Goal: Complete application form

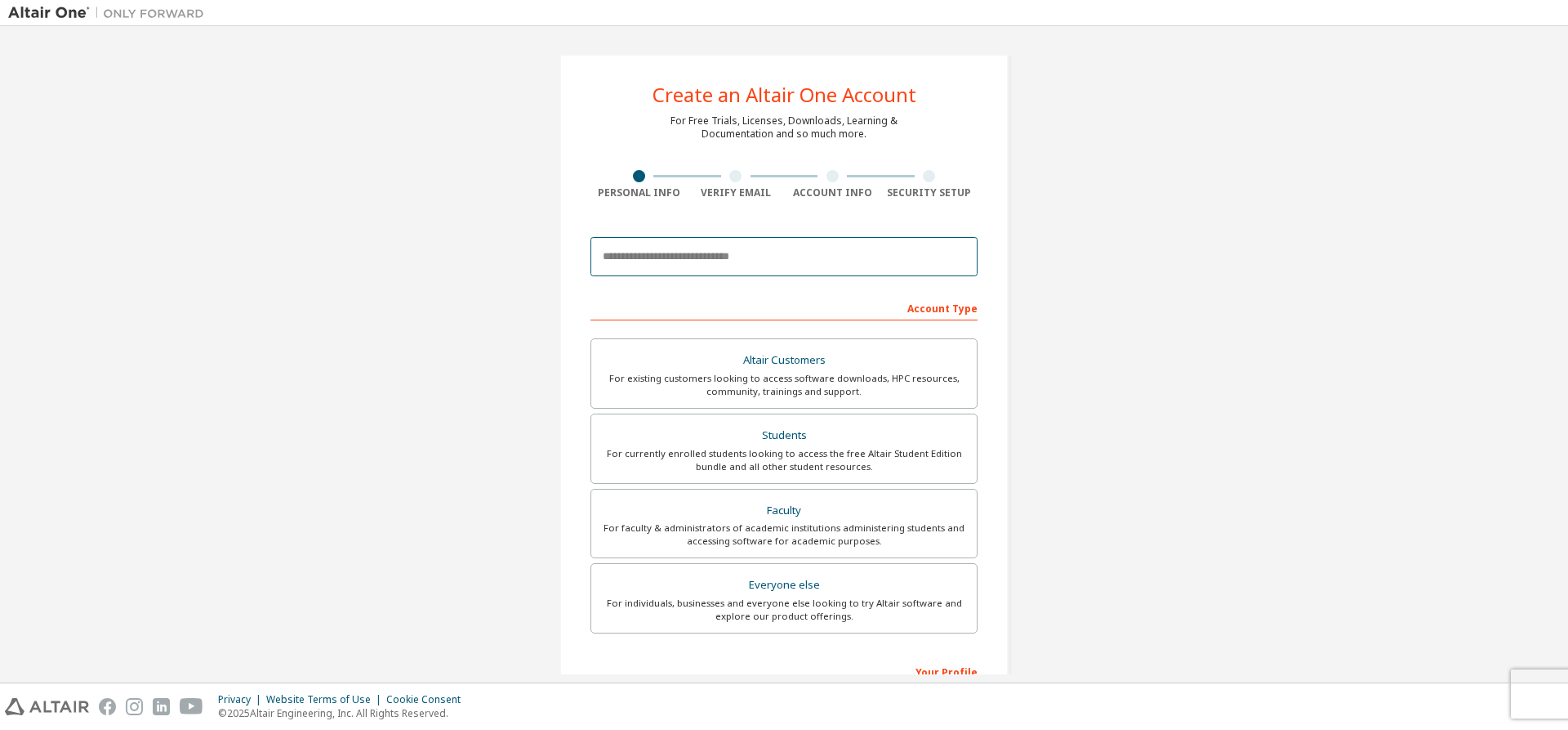
click at [746, 265] on input "email" at bounding box center [784, 257] width 387 height 39
type input "**********"
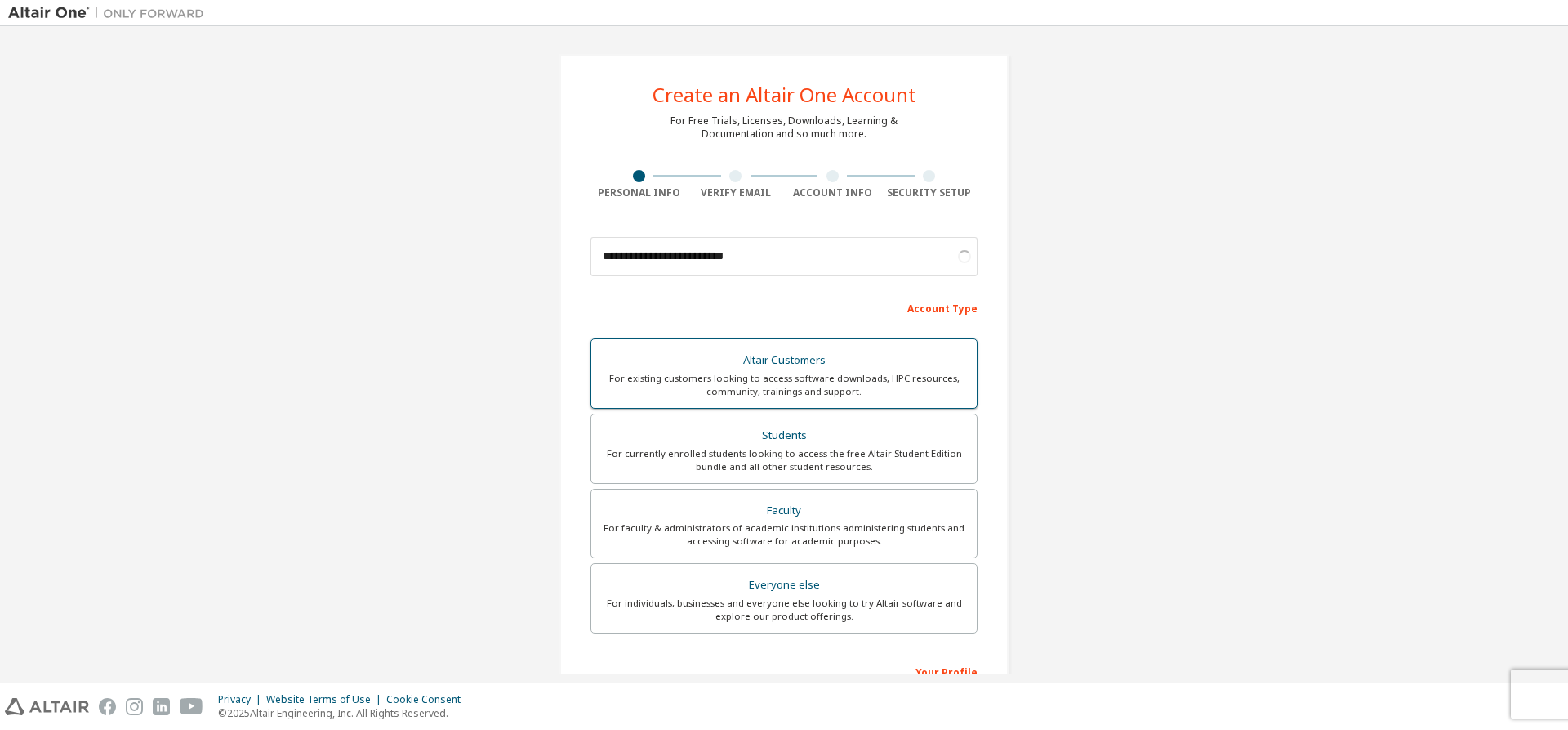
click at [786, 375] on div "For existing customers looking to access software downloads, HPC resources, com…" at bounding box center [784, 385] width 366 height 26
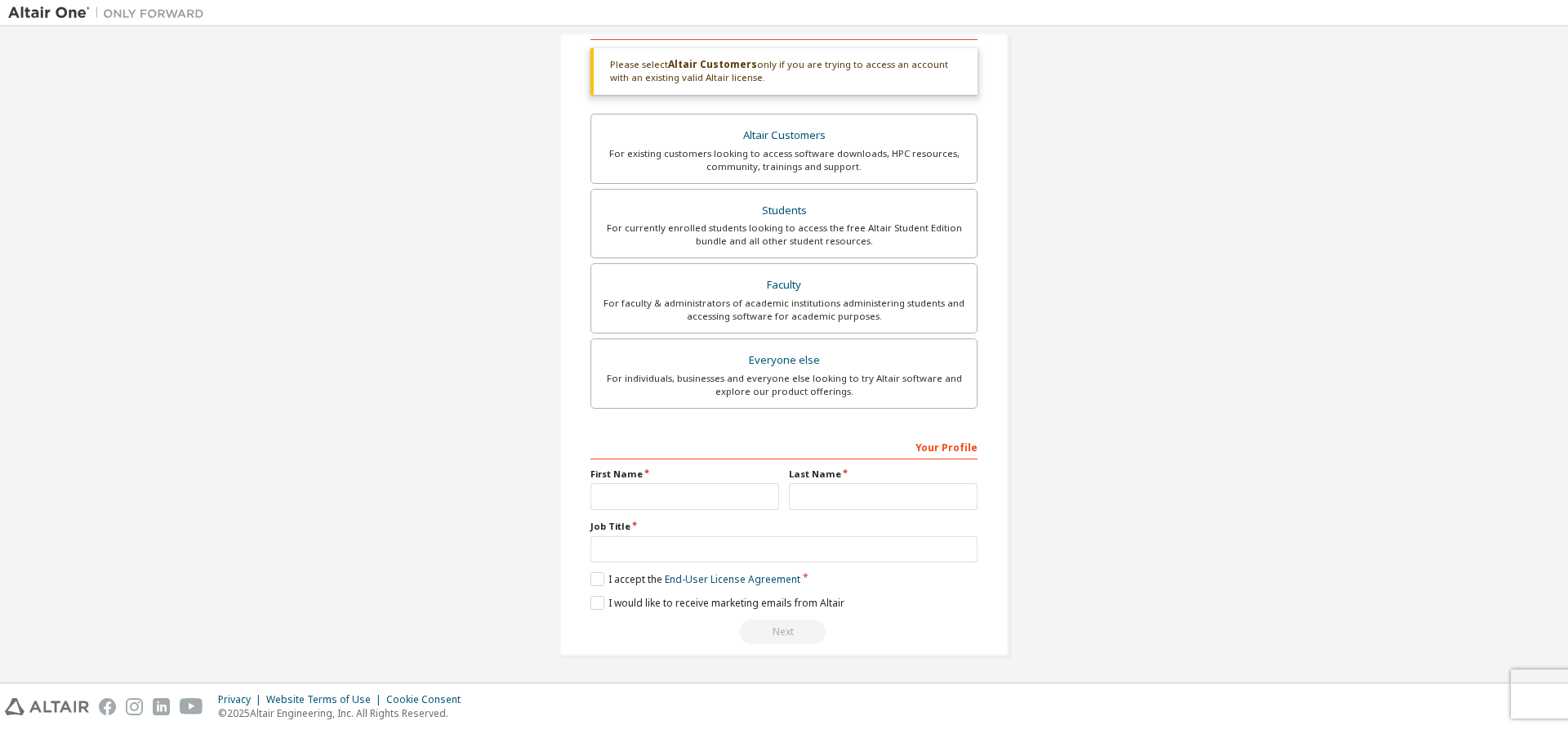
scroll to position [282, 0]
click at [665, 493] on input "text" at bounding box center [684, 495] width 188 height 26
click at [838, 500] on input "text" at bounding box center [884, 495] width 188 height 26
click at [635, 492] on input "text" at bounding box center [684, 495] width 188 height 26
type input "*******"
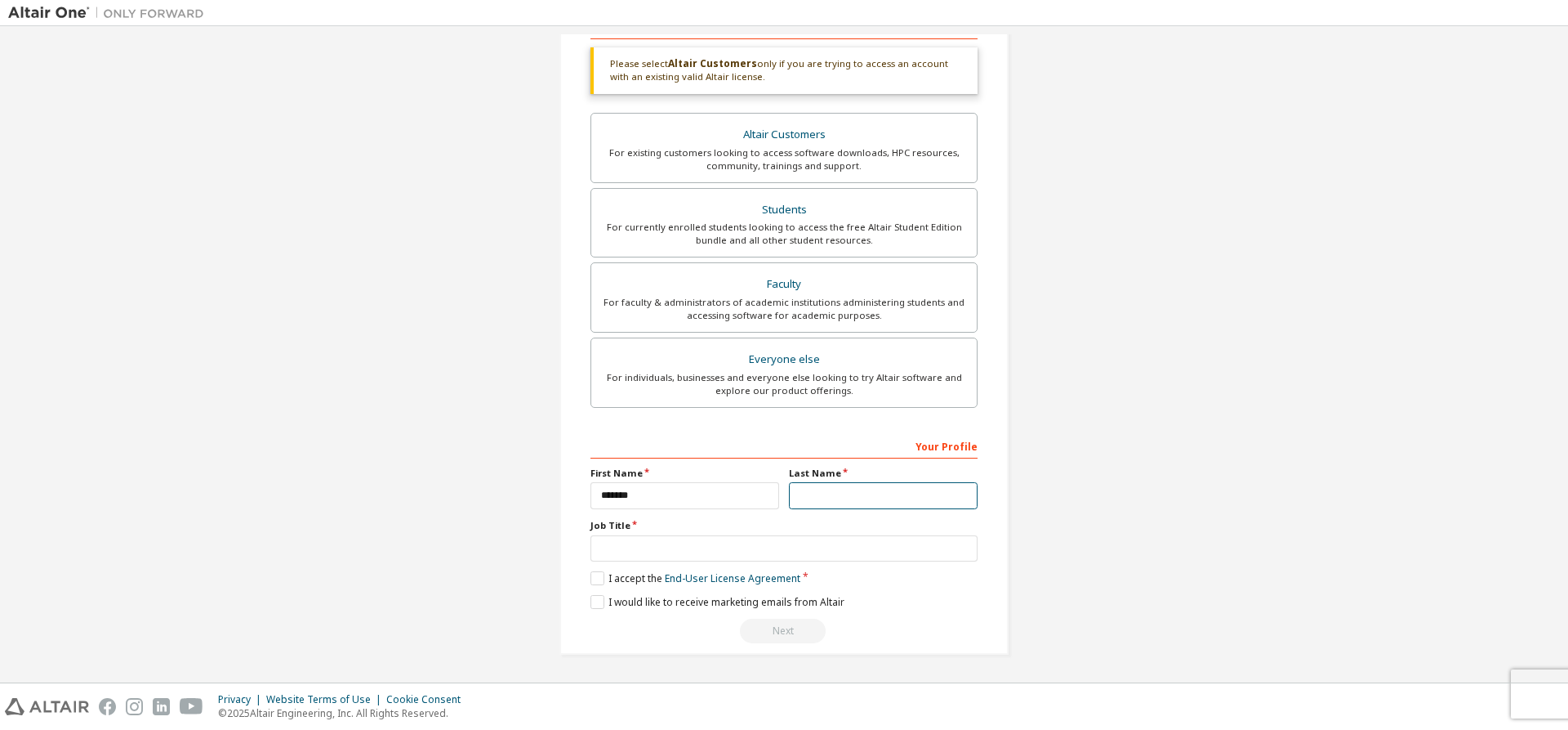
click at [871, 502] on input "text" at bounding box center [884, 495] width 188 height 26
type input "****"
drag, startPoint x: 643, startPoint y: 499, endPoint x: 605, endPoint y: 502, distance: 38.1
click at [605, 502] on input "*******" at bounding box center [684, 495] width 188 height 26
type input "**"
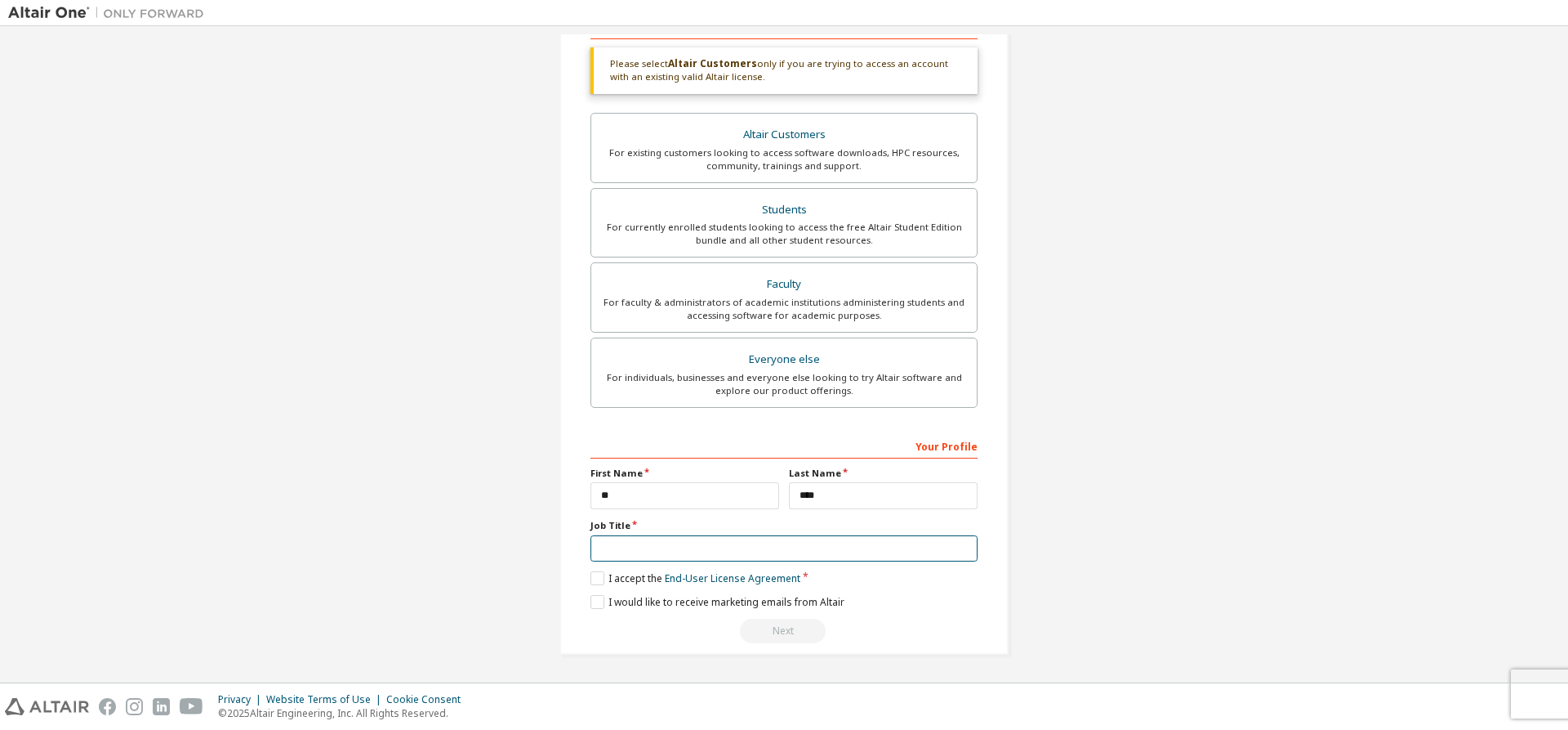
click at [654, 542] on input "text" at bounding box center [784, 548] width 387 height 26
click at [670, 559] on input "text" at bounding box center [784, 548] width 387 height 26
type input "***"
click at [597, 572] on label "I accept the End-User License Agreement" at bounding box center [695, 578] width 210 height 14
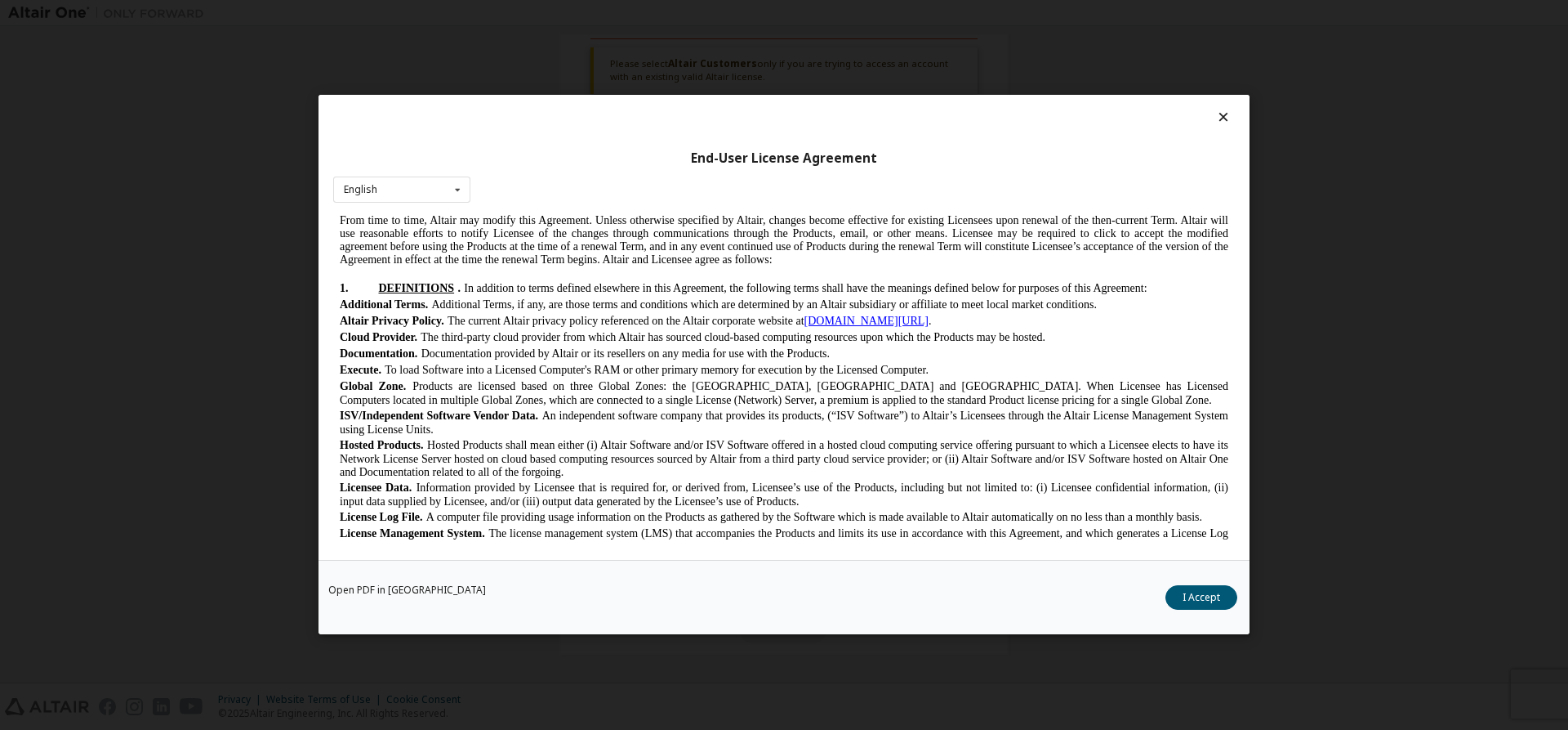
scroll to position [327, 0]
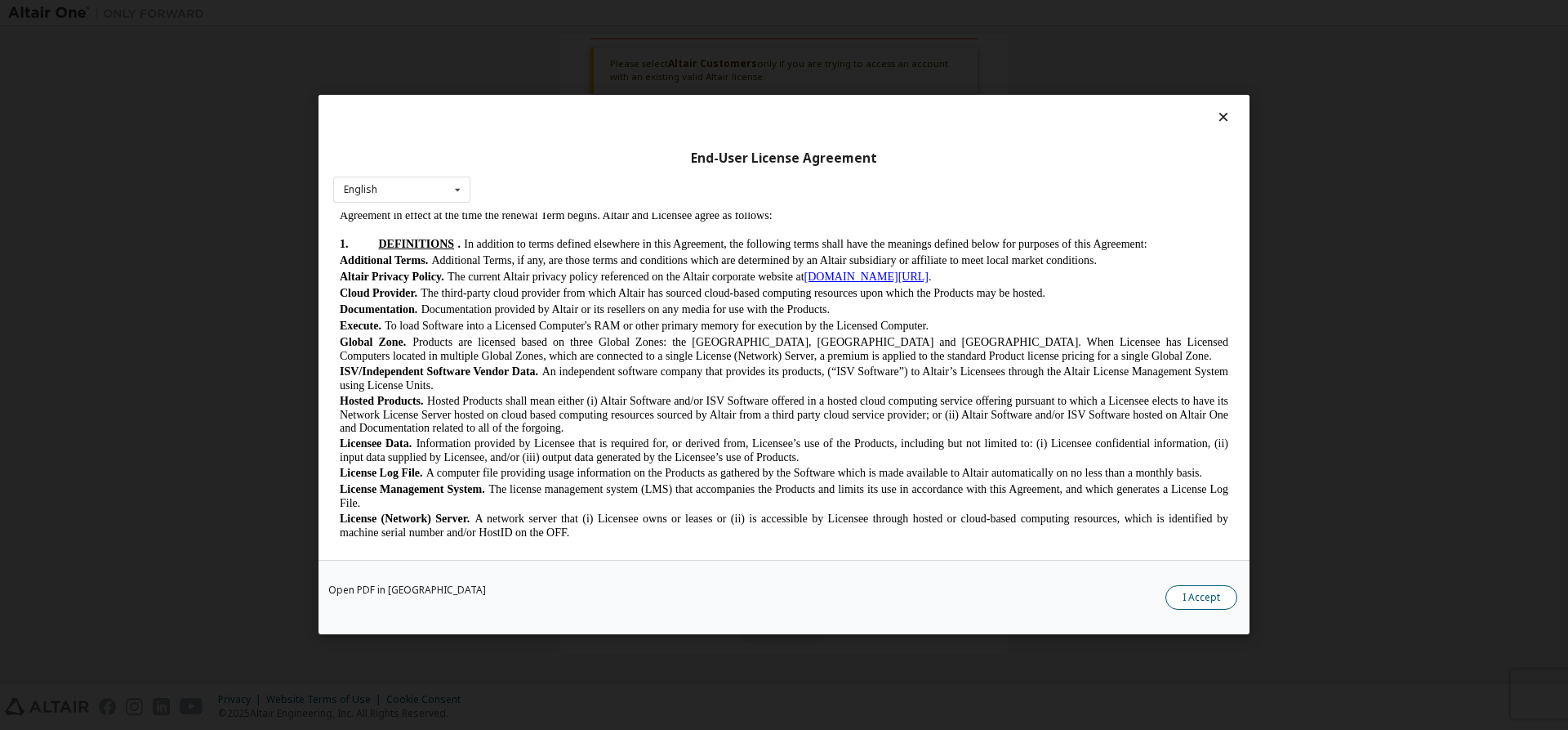
click at [1214, 600] on button "I Accept" at bounding box center [1201, 598] width 72 height 25
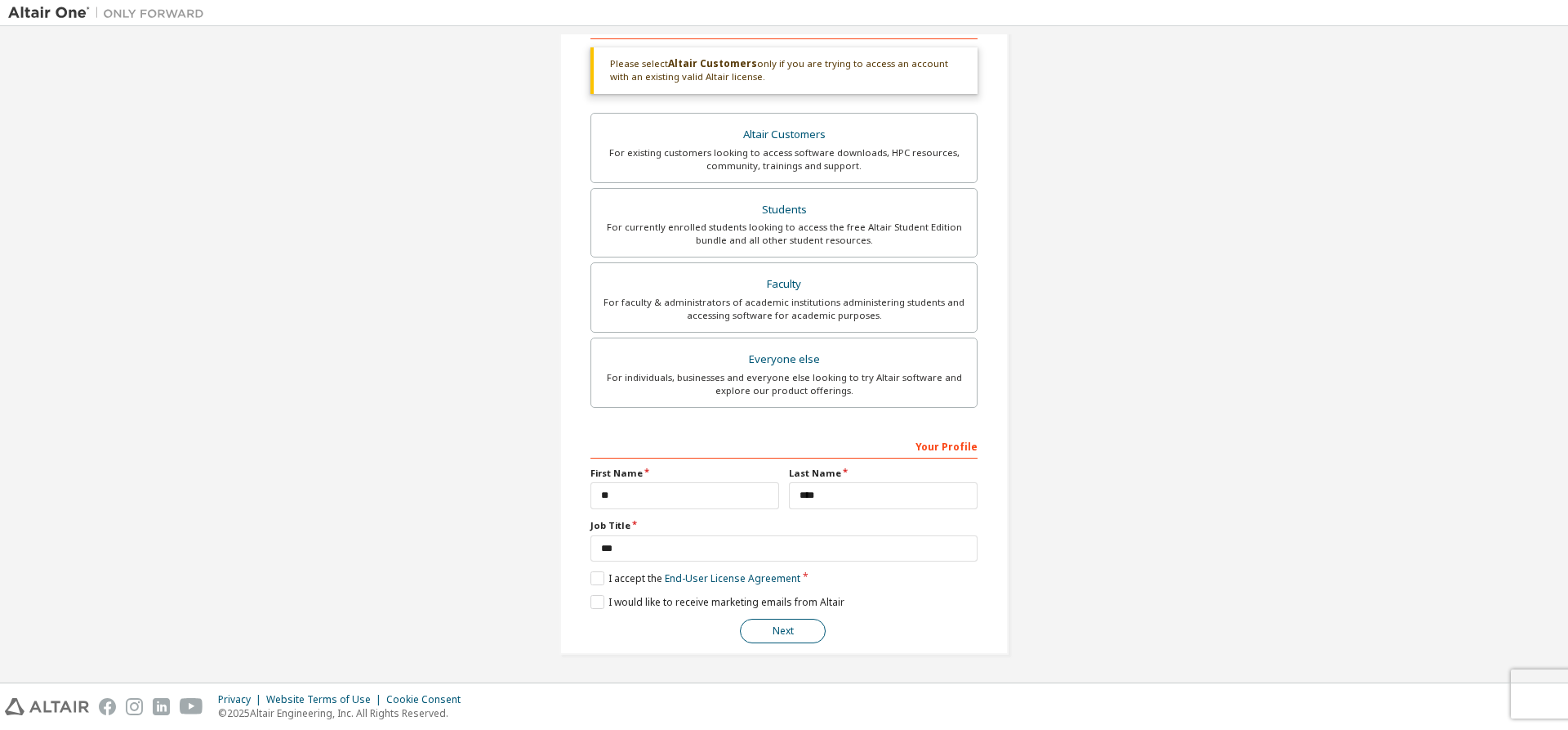
click at [781, 630] on button "Next" at bounding box center [783, 631] width 85 height 25
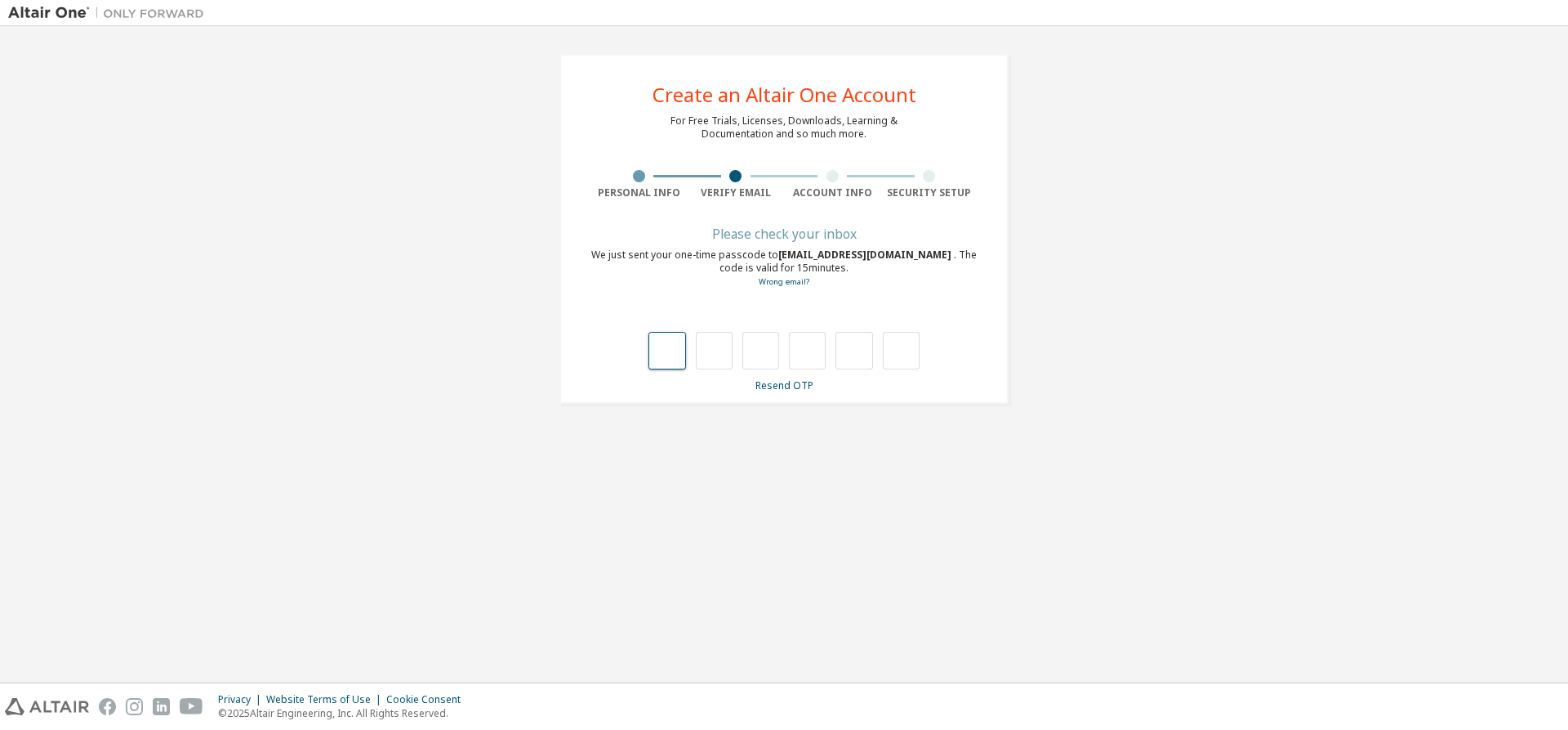
drag, startPoint x: 671, startPoint y: 339, endPoint x: 673, endPoint y: 358, distance: 19.1
click at [671, 339] on input "text" at bounding box center [666, 350] width 36 height 37
type input "*"
click at [718, 357] on input "*" at bounding box center [714, 350] width 36 height 37
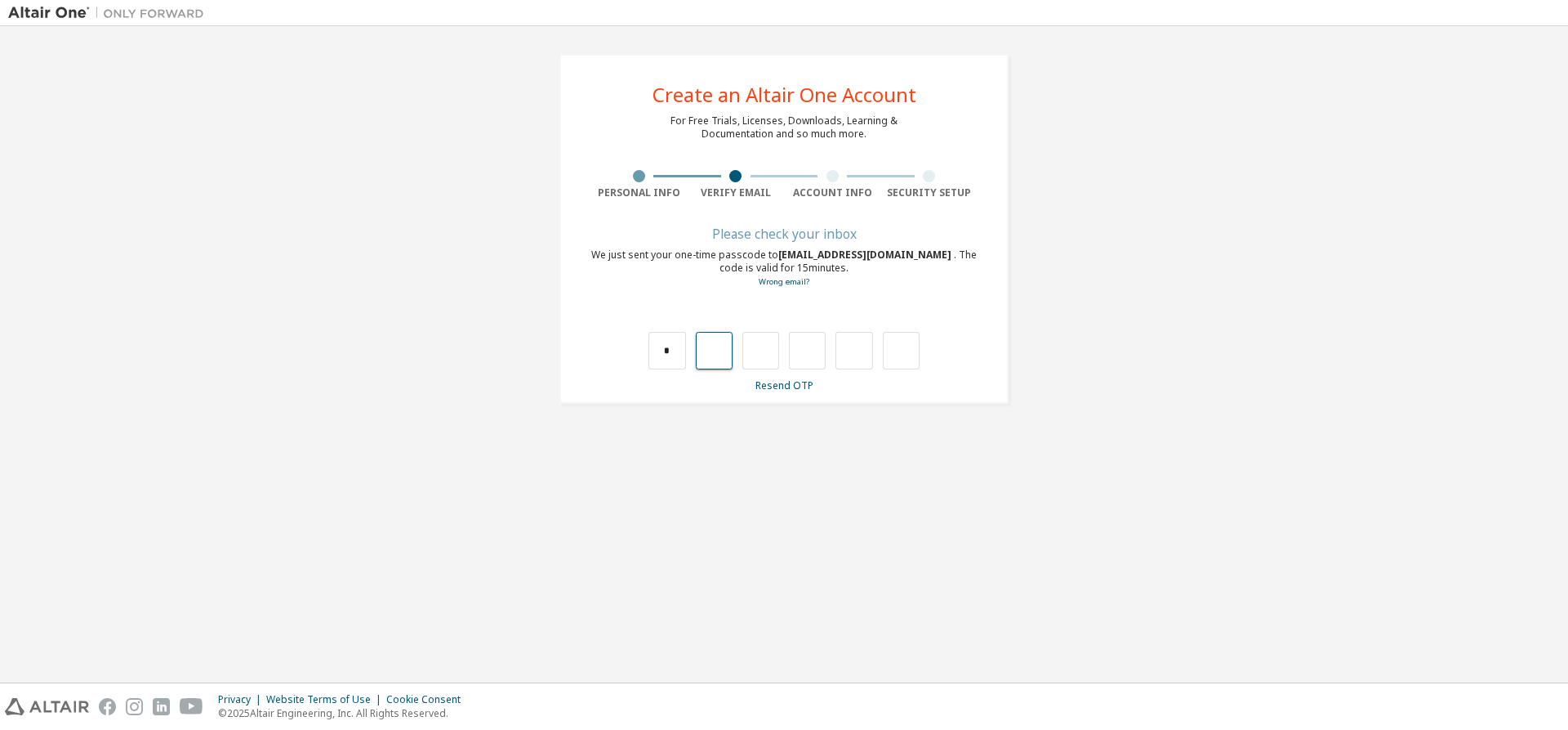
click at [714, 365] on input "text" at bounding box center [714, 350] width 36 height 37
type input "*"
click at [771, 351] on input "*" at bounding box center [760, 350] width 36 height 37
click at [770, 355] on input "text" at bounding box center [760, 350] width 36 height 37
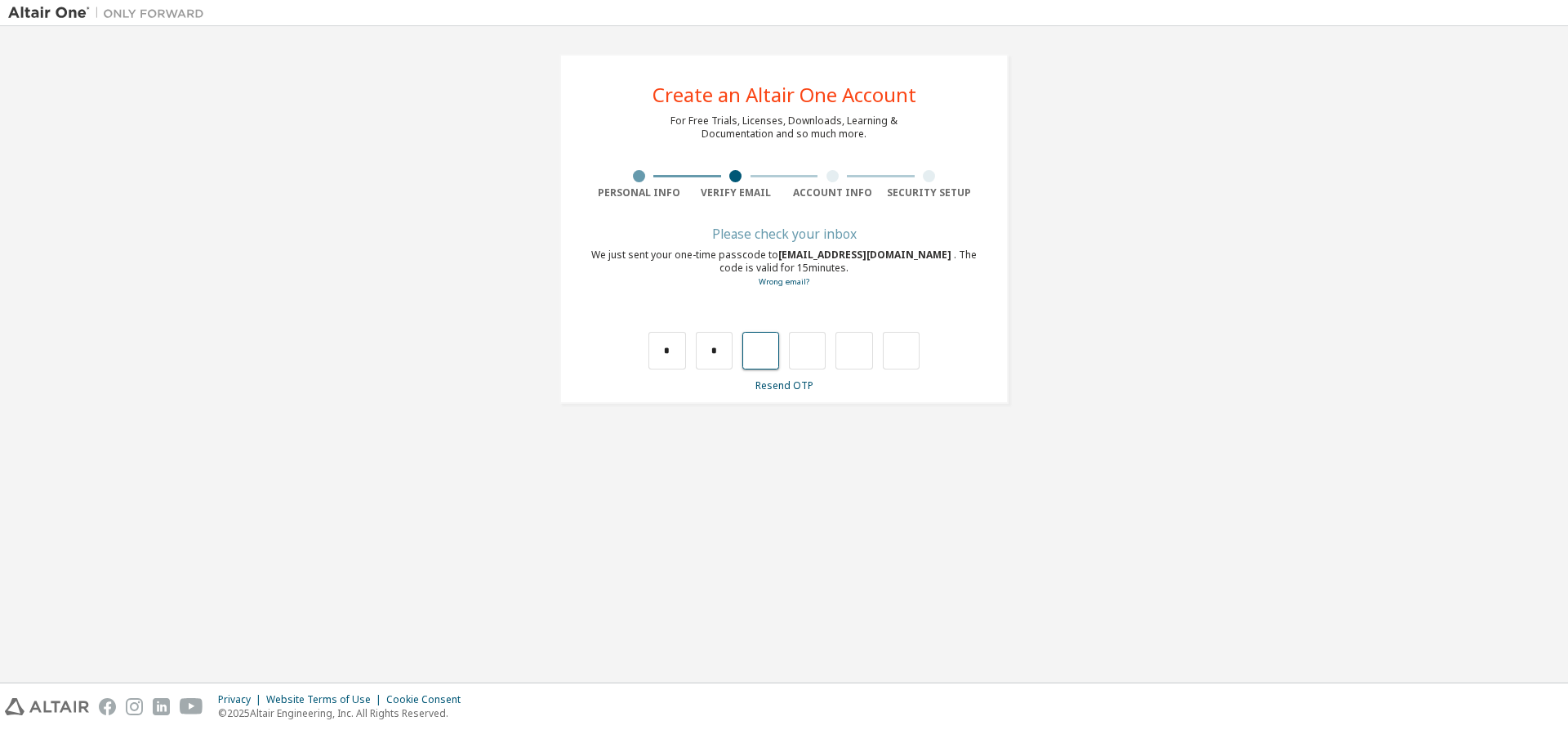
type input "*"
click at [814, 352] on input "*" at bounding box center [807, 350] width 36 height 37
type input "*"
click at [849, 359] on input "text" at bounding box center [853, 350] width 36 height 37
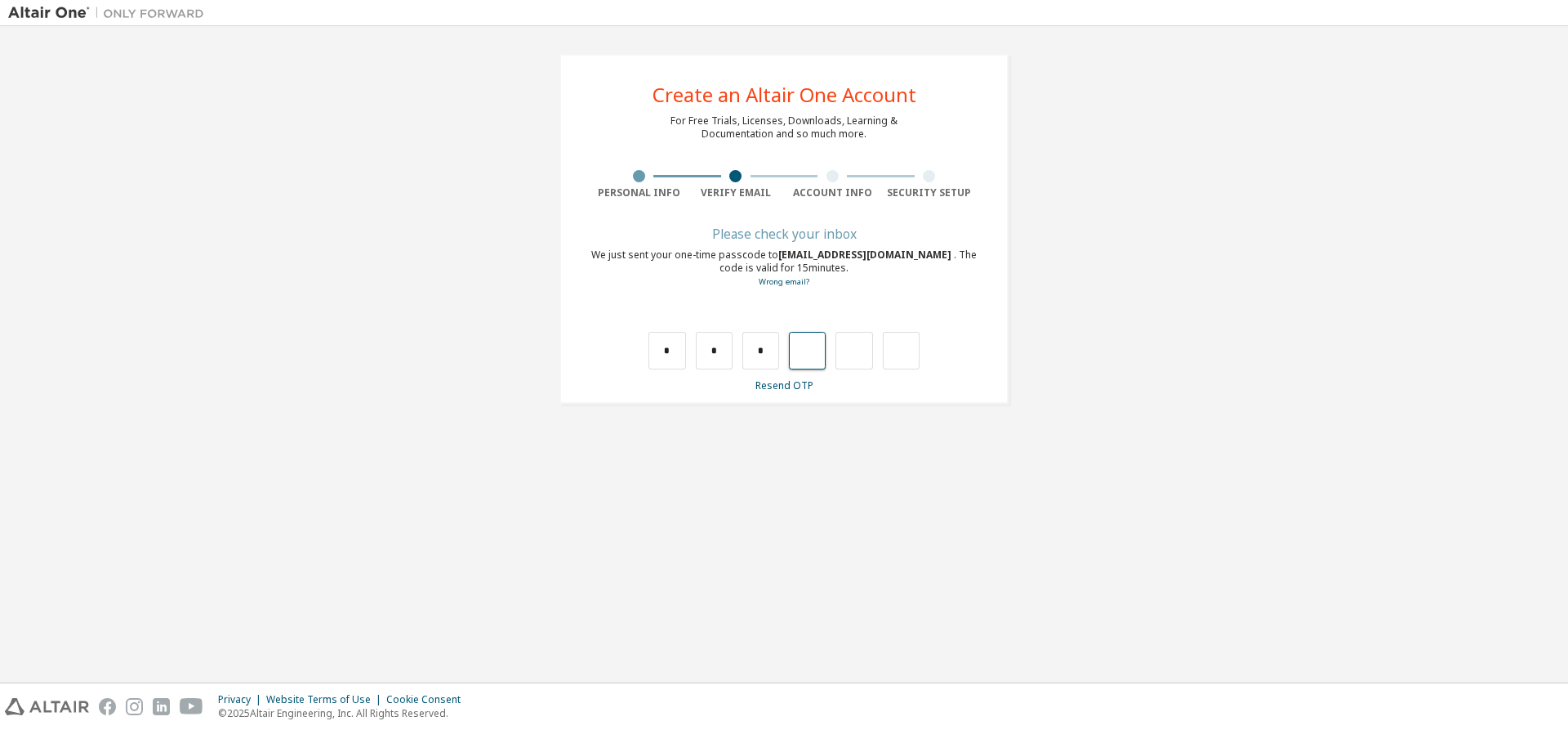
click at [813, 359] on input "text" at bounding box center [807, 350] width 36 height 37
type input "*"
click at [868, 352] on input "*" at bounding box center [853, 350] width 36 height 37
click at [907, 354] on input "text" at bounding box center [900, 350] width 36 height 37
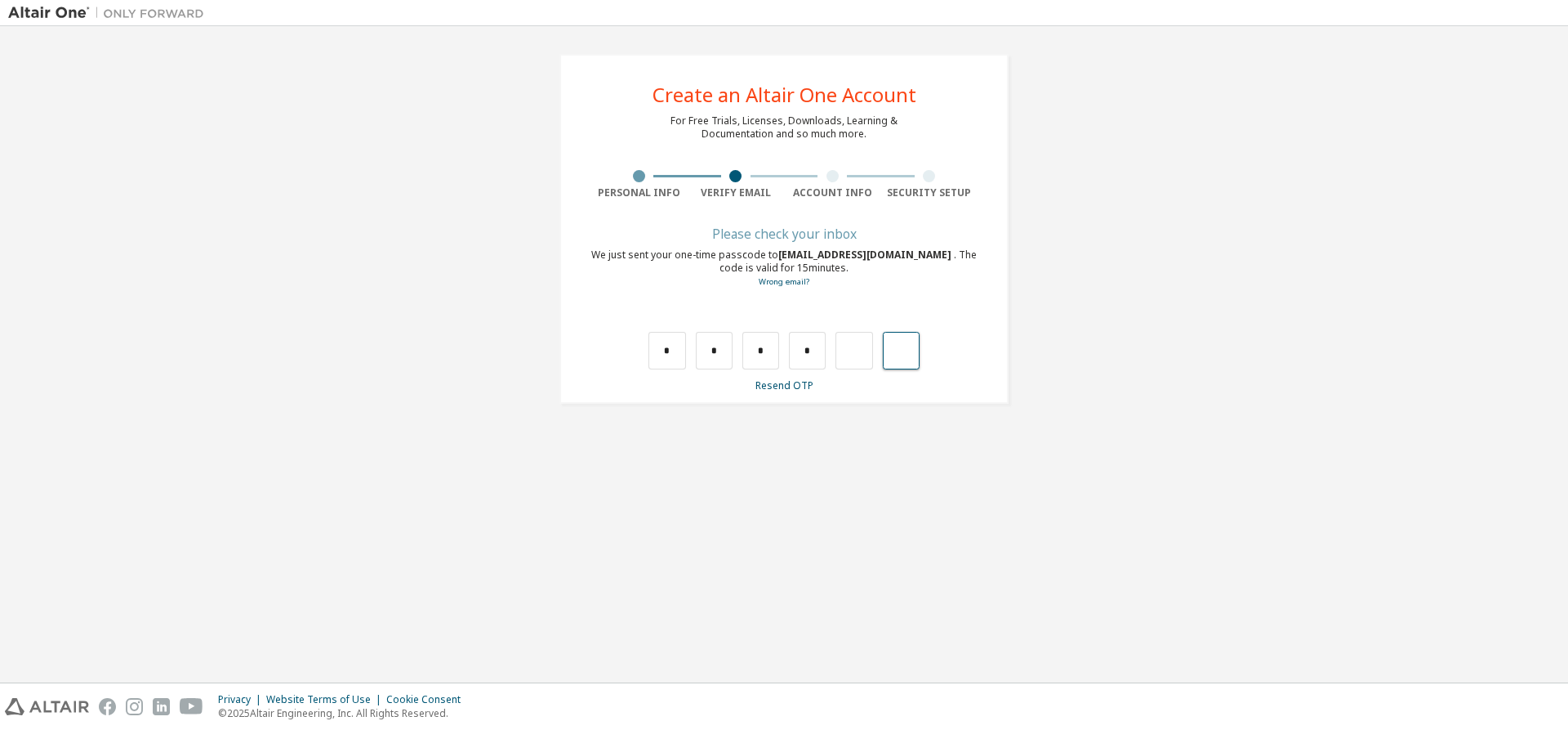
type input "*"
click at [830, 350] on div at bounding box center [843, 350] width 36 height 37
click at [644, 335] on div "Wrong code. Please try again" at bounding box center [784, 334] width 387 height 71
click at [667, 345] on input "text" at bounding box center [666, 350] width 36 height 37
type input "*"
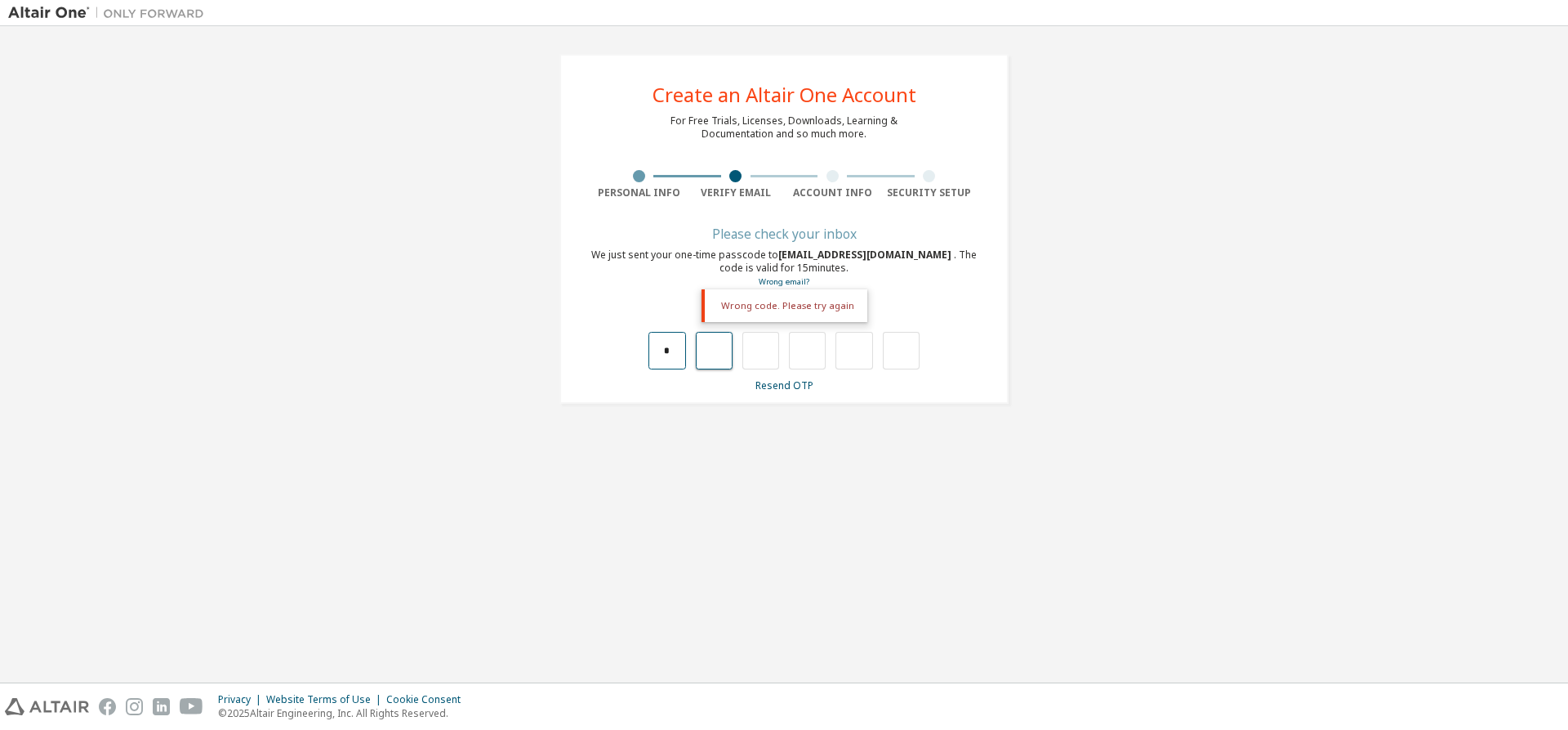
type input "*"
drag, startPoint x: 668, startPoint y: 349, endPoint x: 658, endPoint y: 353, distance: 10.8
click at [658, 353] on input "*" at bounding box center [666, 350] width 36 height 37
type input "*"
click at [712, 354] on input "text" at bounding box center [714, 350] width 36 height 37
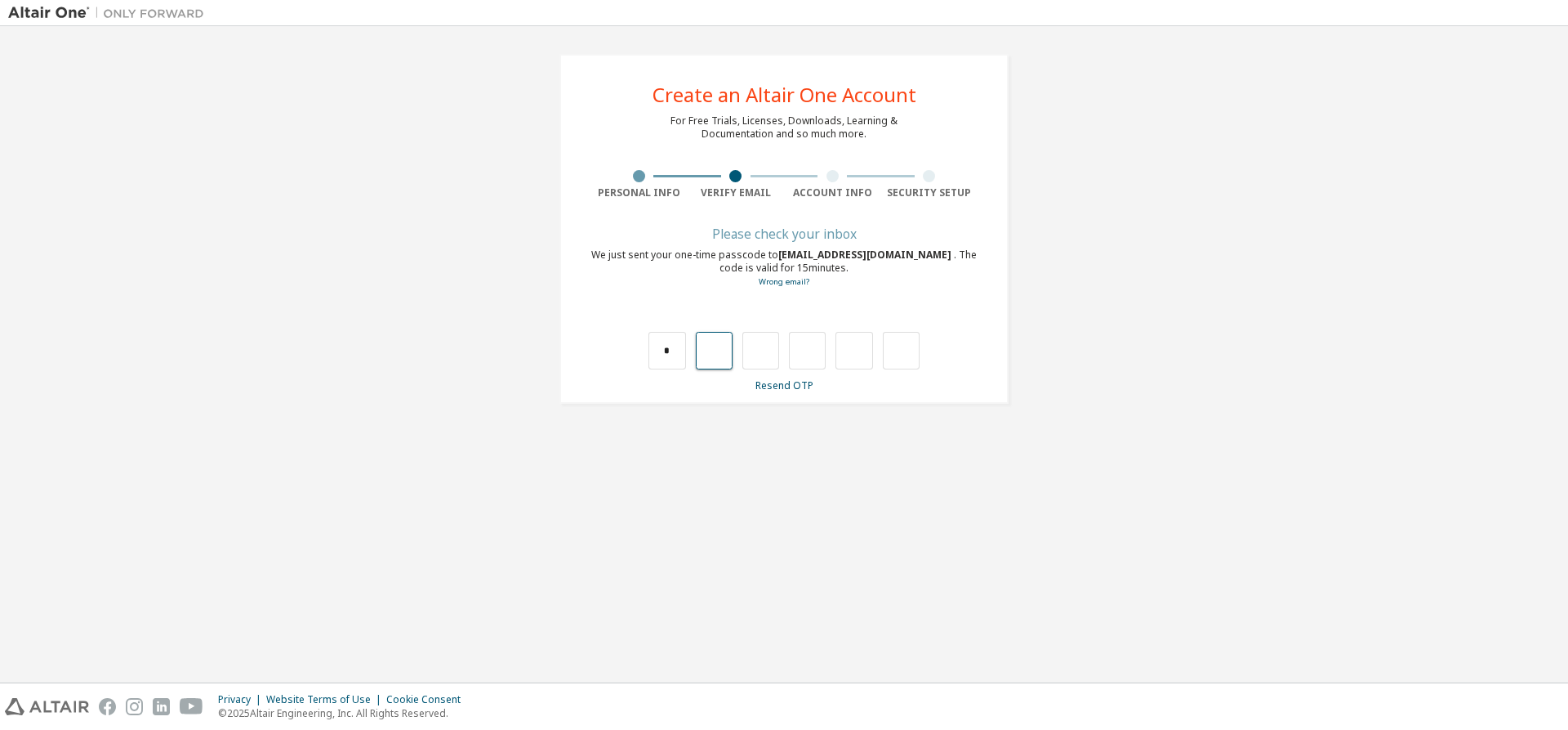
type input "*"
drag, startPoint x: 755, startPoint y: 351, endPoint x: 775, endPoint y: 353, distance: 20.1
click at [775, 353] on input "*" at bounding box center [760, 350] width 36 height 37
type input "*"
click at [797, 353] on input "*" at bounding box center [807, 350] width 36 height 37
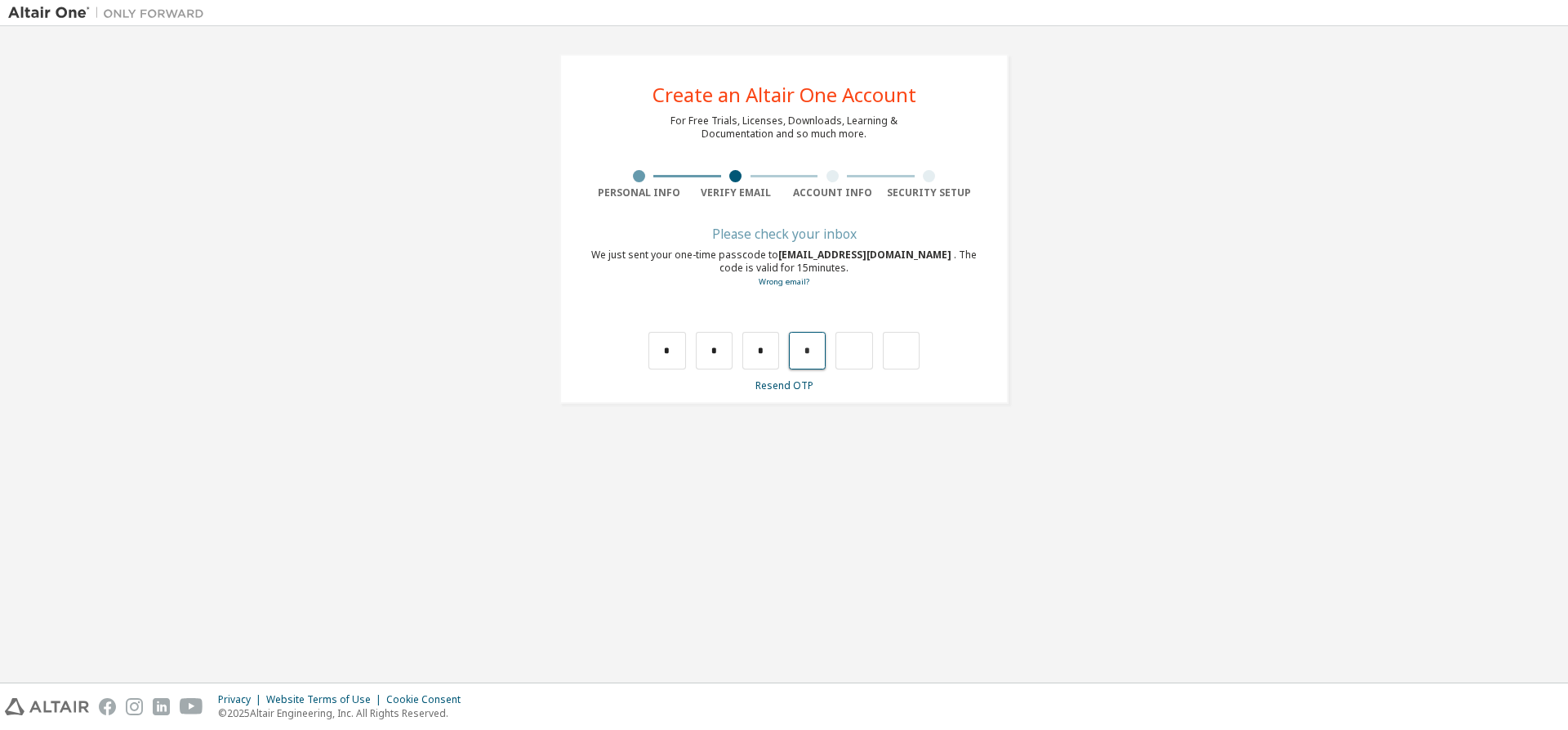
type input "*"
drag, startPoint x: 848, startPoint y: 354, endPoint x: 872, endPoint y: 354, distance: 24.0
click at [872, 354] on input "*" at bounding box center [853, 350] width 36 height 37
type input "*"
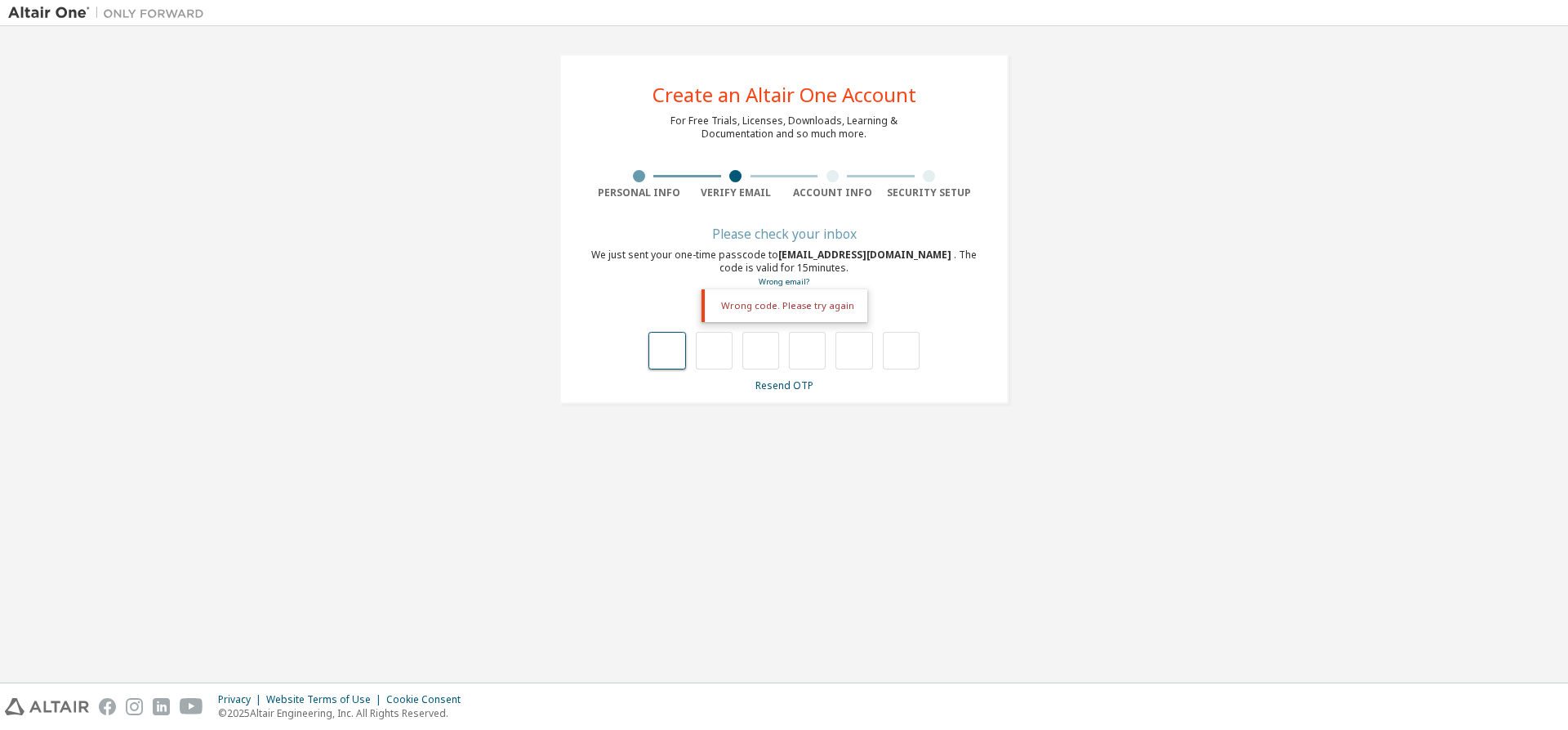
click at [663, 359] on input "text" at bounding box center [666, 350] width 36 height 37
click at [673, 361] on input "text" at bounding box center [666, 350] width 36 height 37
type input "*"
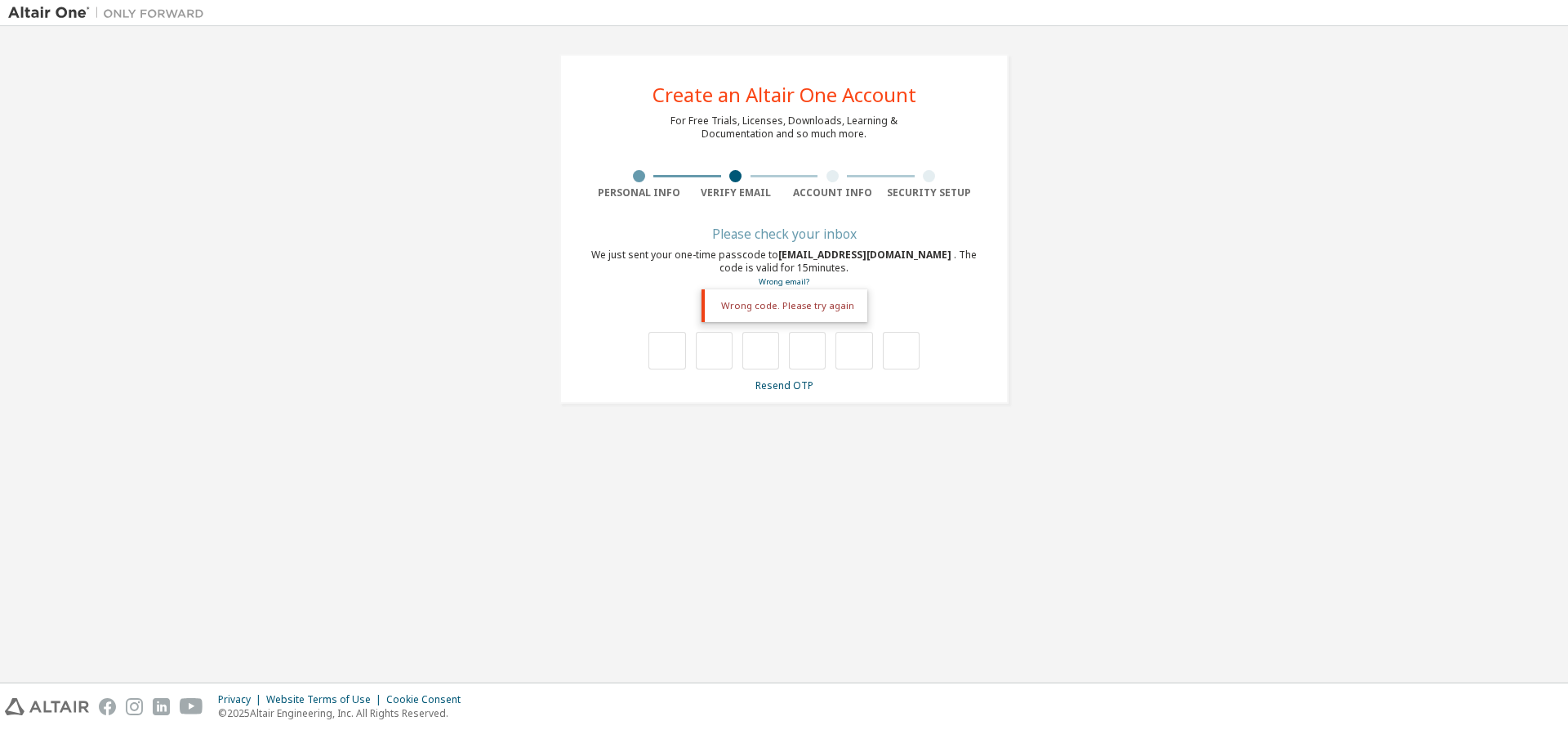
type input "*"
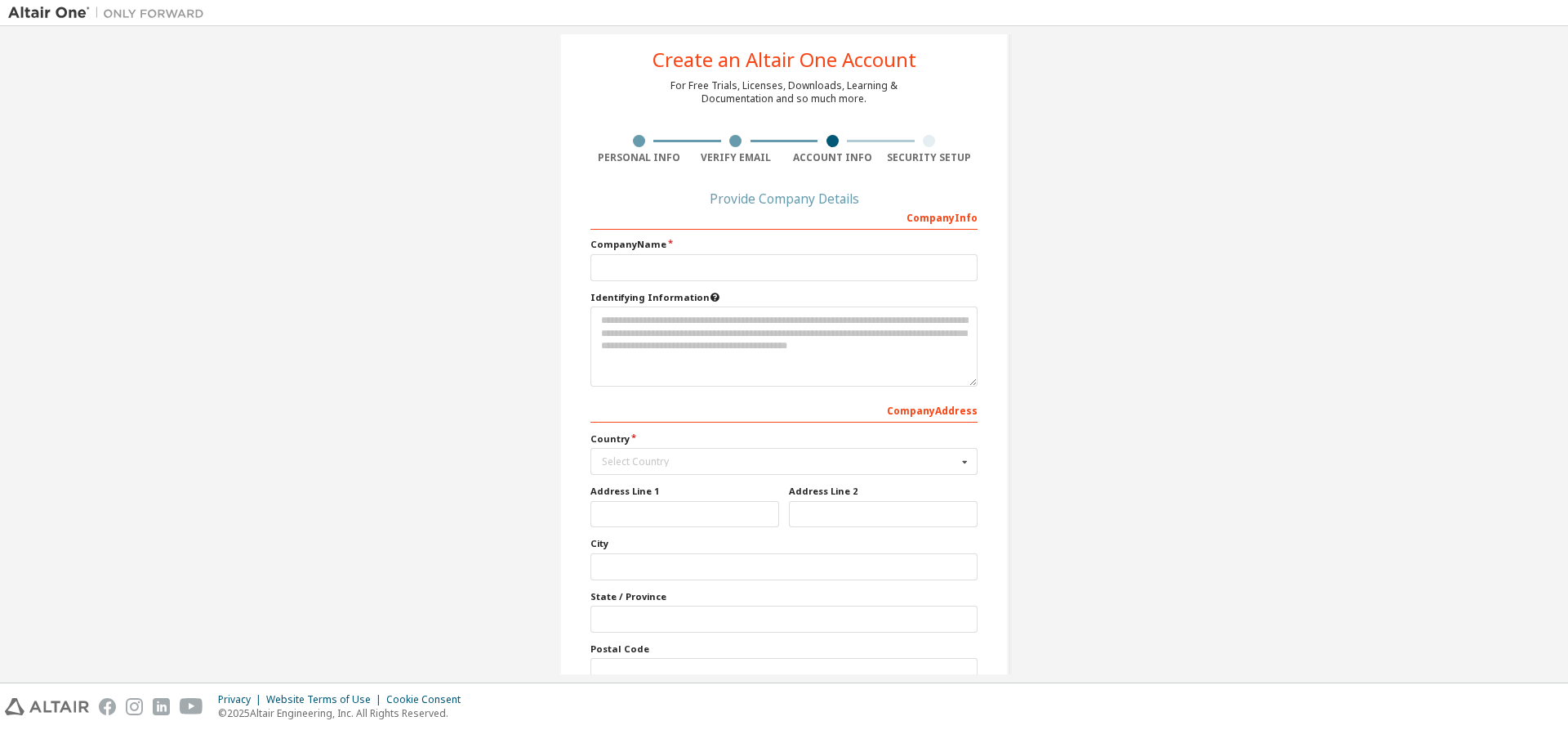
scroll to position [81, 0]
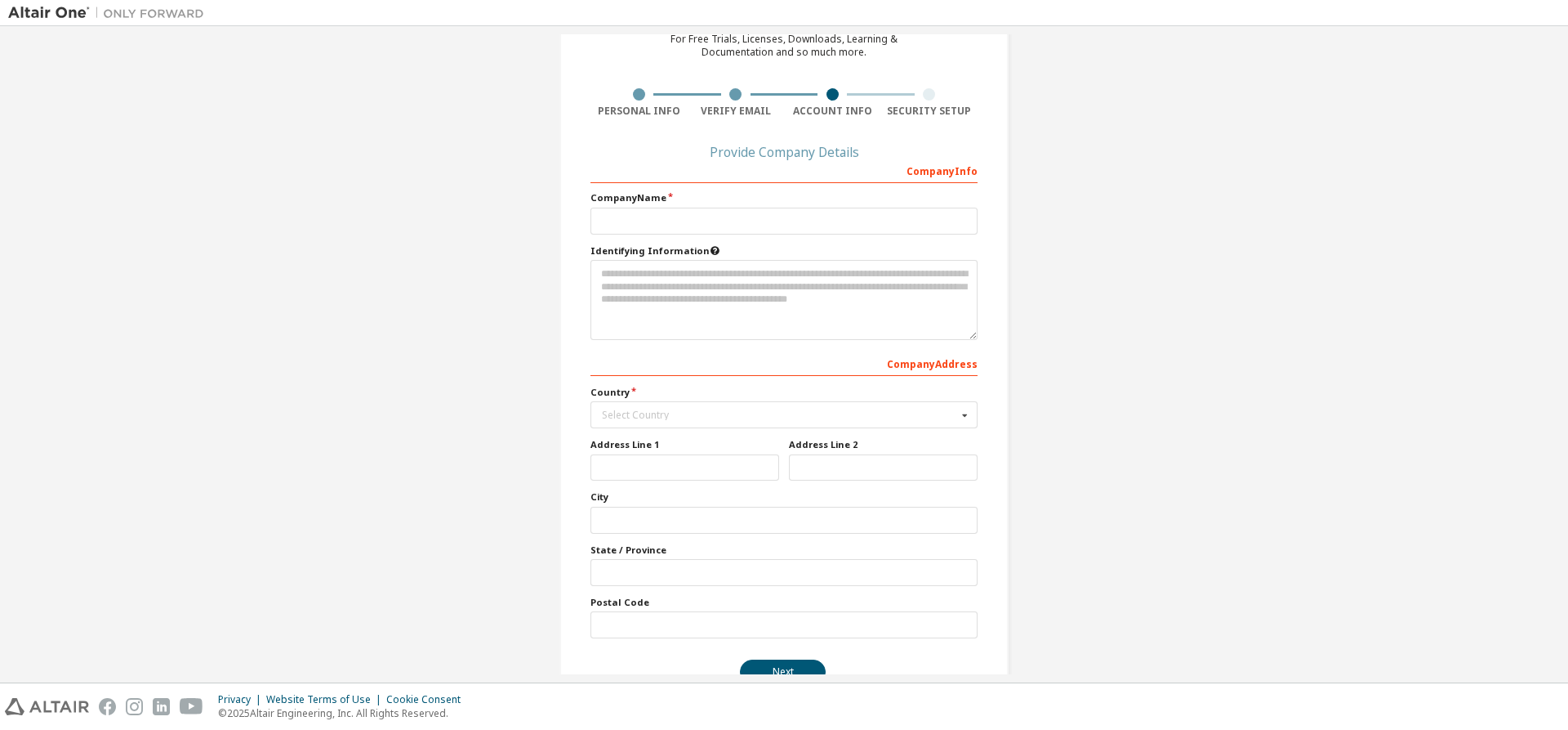
click at [648, 192] on label "Company Name" at bounding box center [784, 197] width 387 height 13
click at [638, 214] on input "text" at bounding box center [784, 221] width 387 height 26
drag, startPoint x: 701, startPoint y: 222, endPoint x: 647, endPoint y: 237, distance: 56.0
click at [647, 237] on div "**********" at bounding box center [784, 397] width 387 height 482
type input "**********"
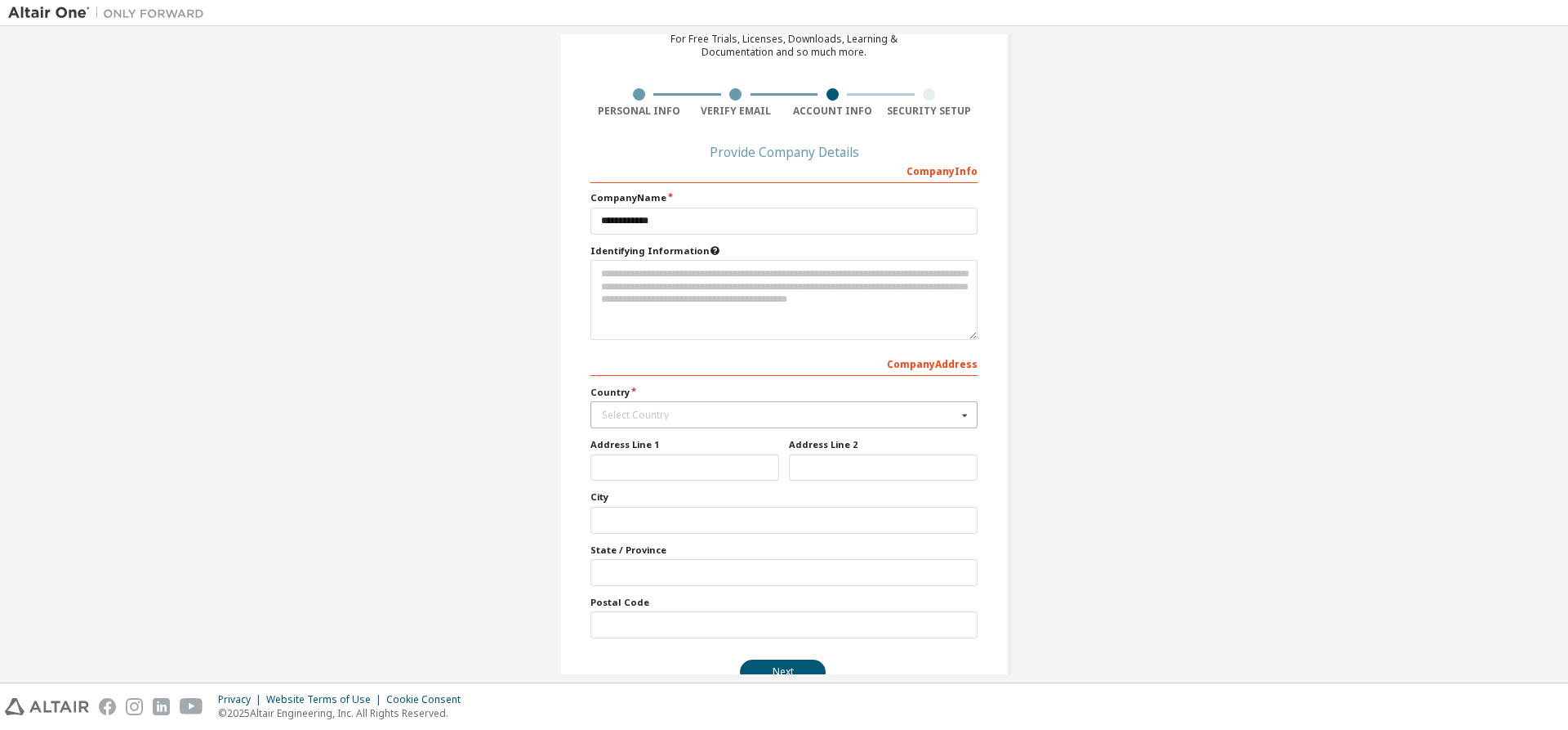
click at [711, 411] on div "Select Country" at bounding box center [780, 415] width 355 height 10
type input "***"
click at [674, 442] on span "Vietnam" at bounding box center [784, 442] width 364 height 10
type input "***"
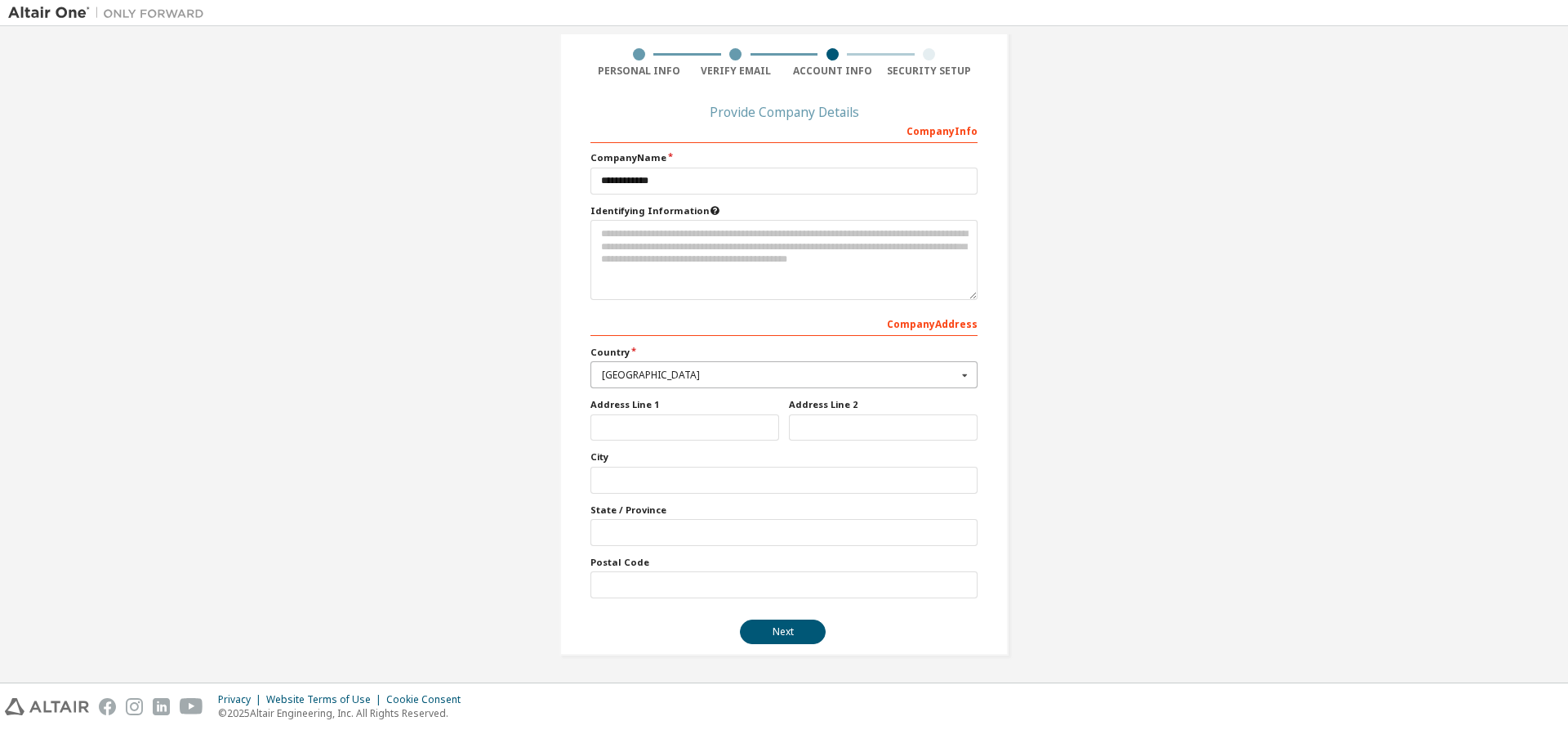
scroll to position [123, 0]
click at [791, 632] on button "Next" at bounding box center [783, 631] width 85 height 25
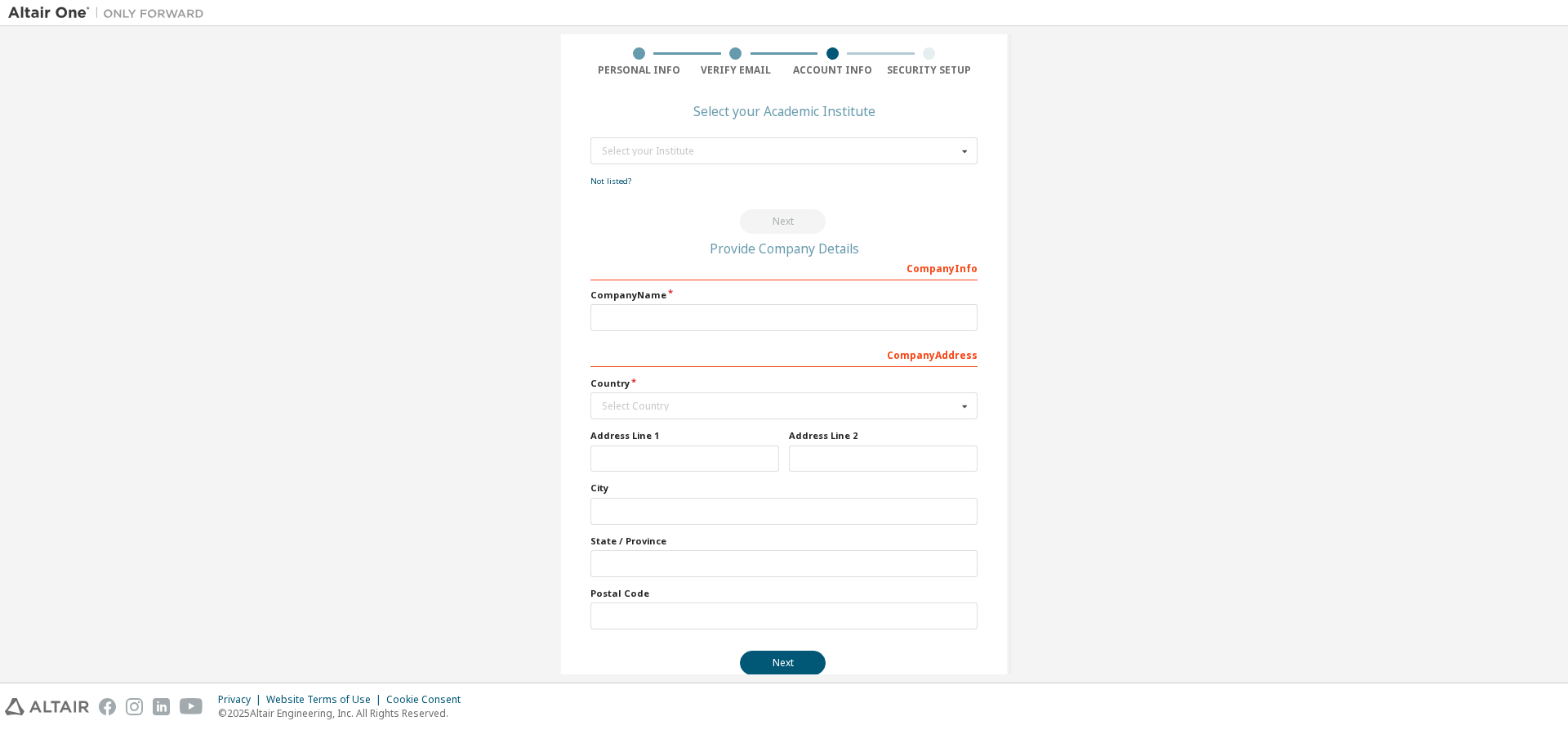
scroll to position [0, 0]
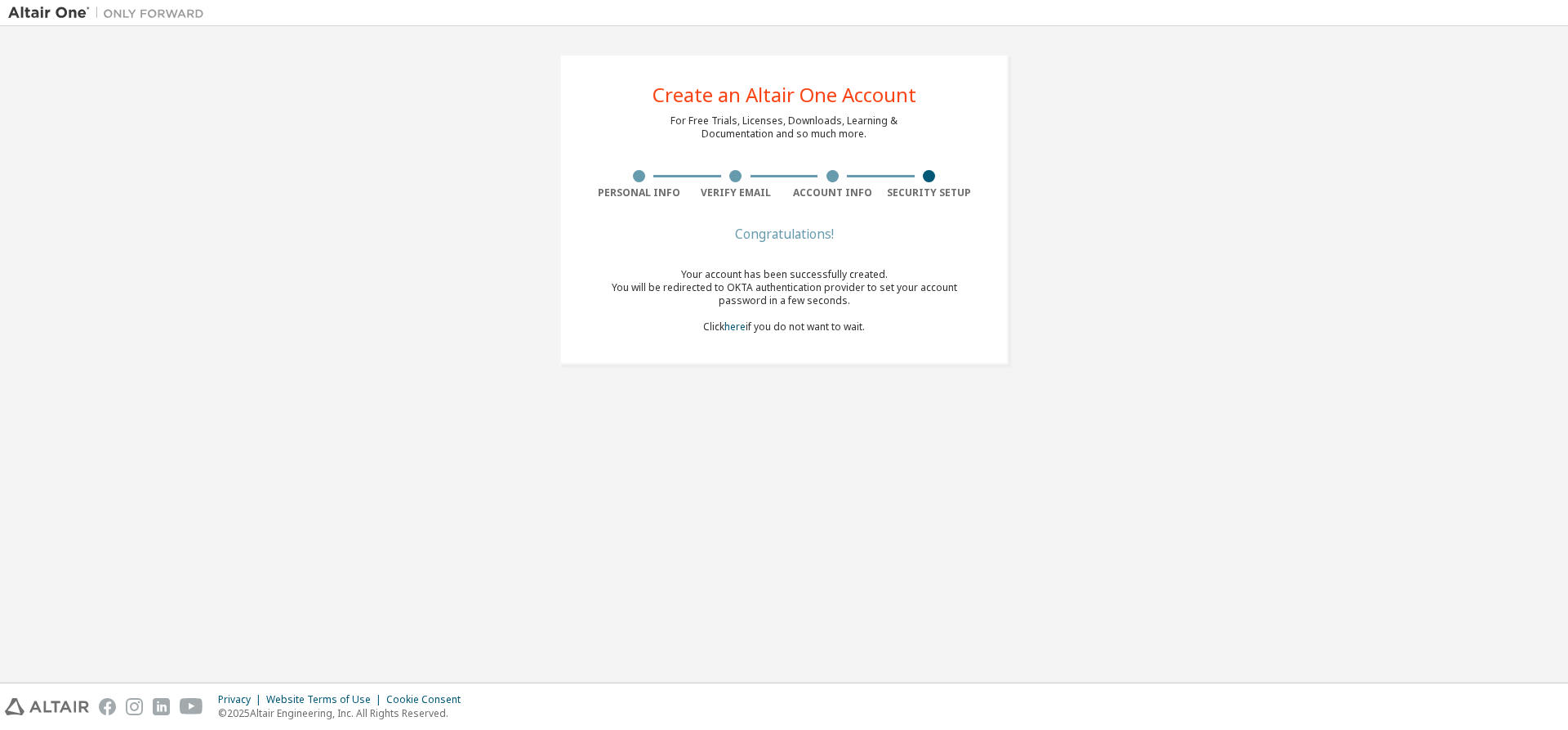
click at [1210, 406] on div "Create an Altair One Account For Free Trials, Licenses, Downloads, Learning & D…" at bounding box center [784, 354] width 1552 height 640
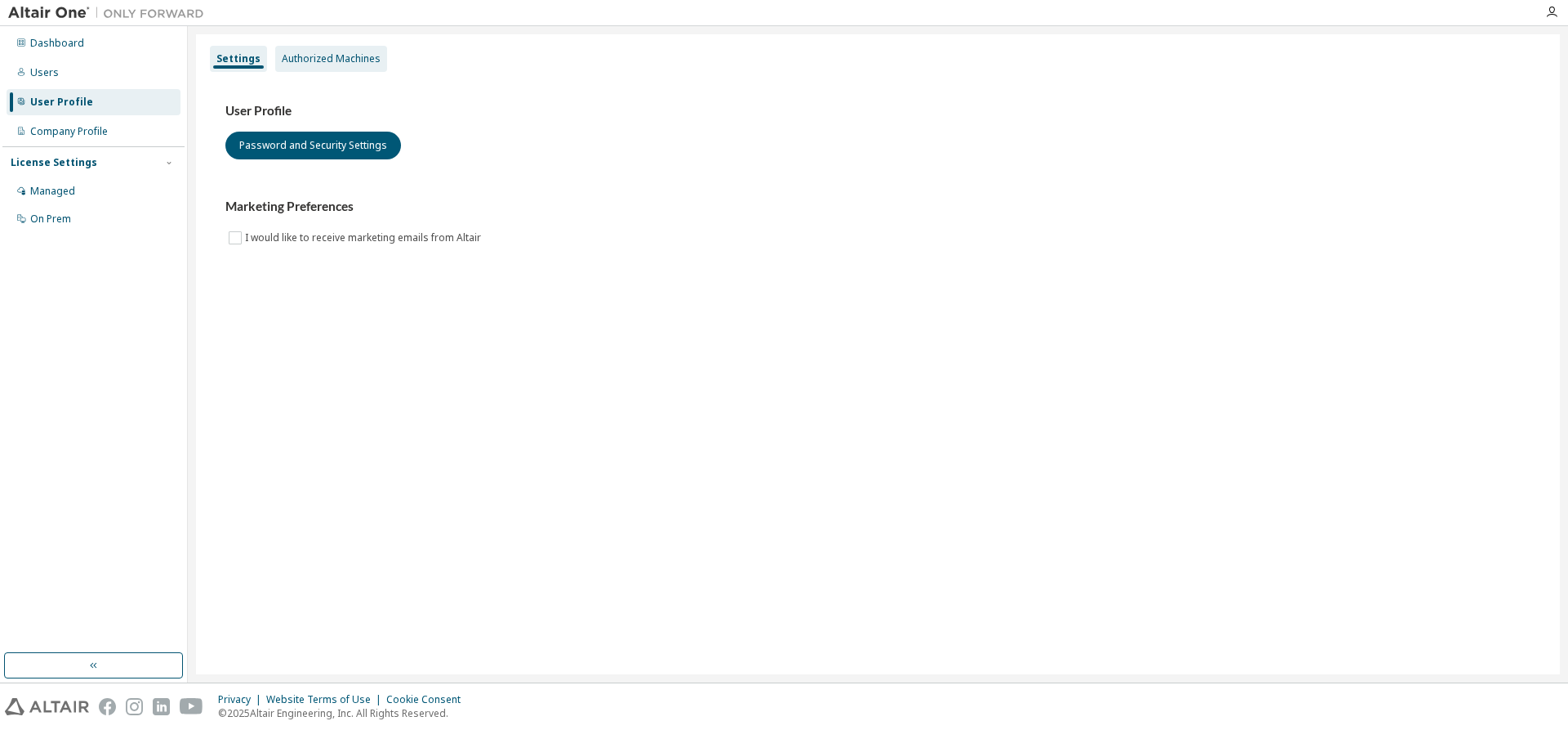
click at [332, 59] on div "Authorized Machines" at bounding box center [330, 58] width 99 height 13
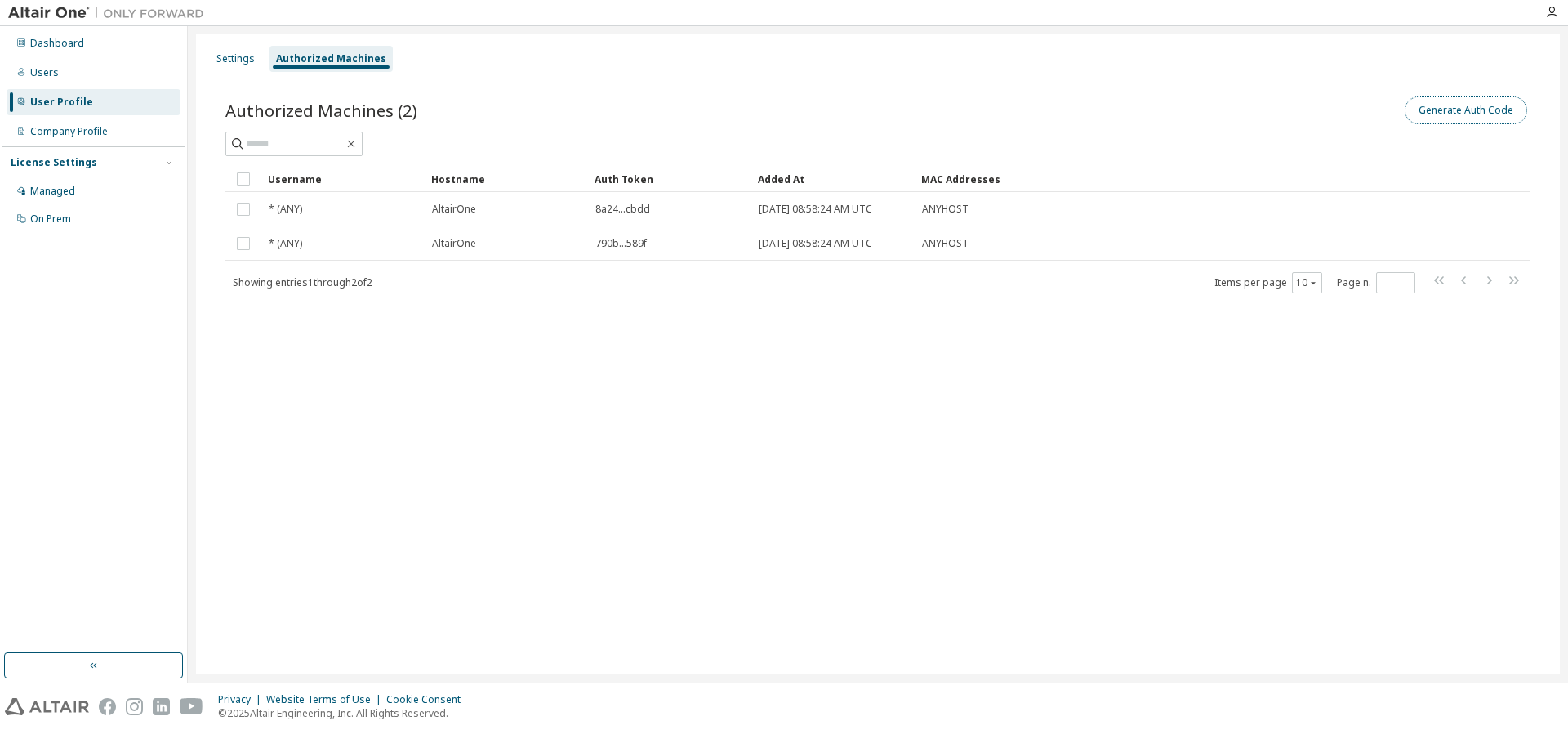
click at [1463, 103] on button "Generate Auth Code" at bounding box center [1466, 110] width 123 height 27
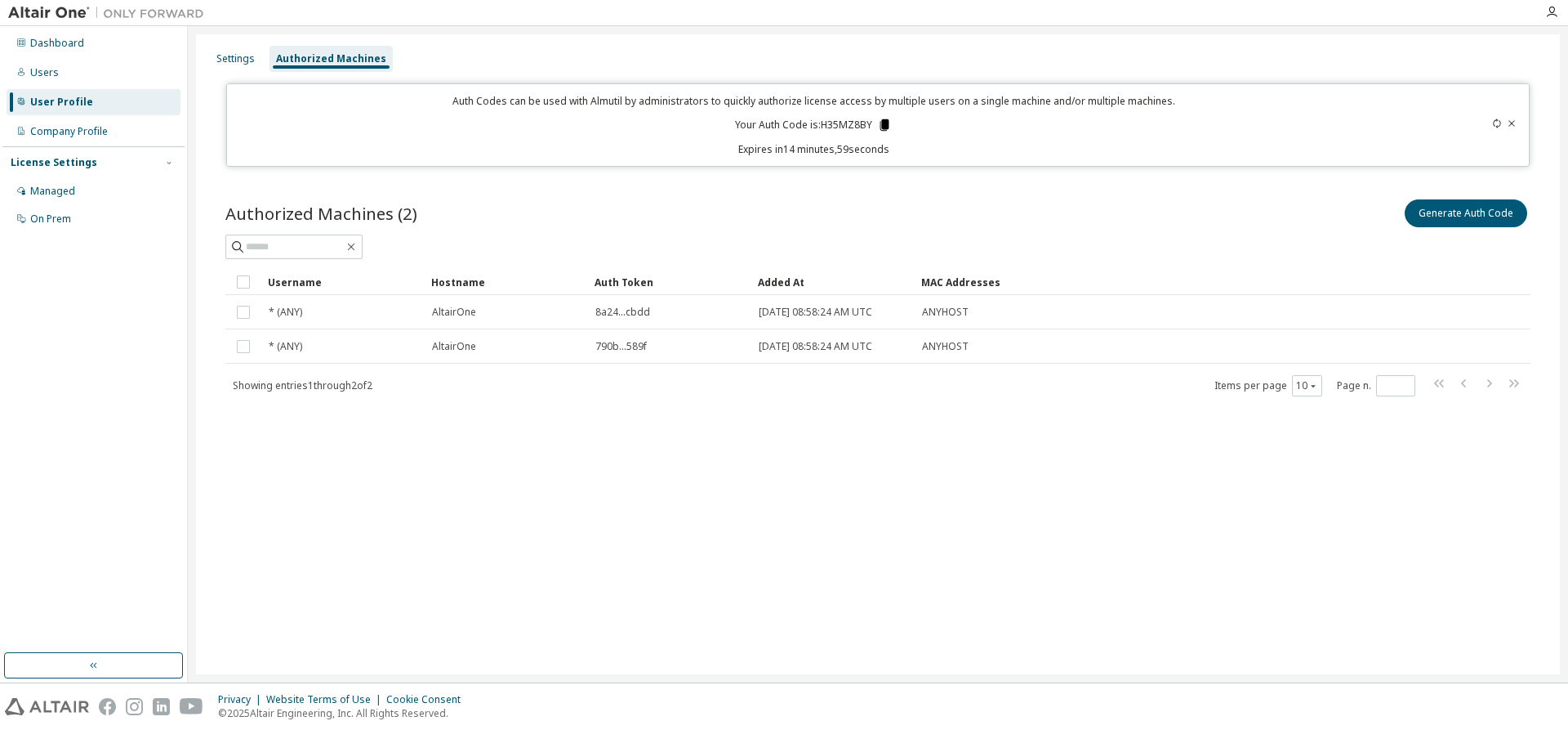
click at [885, 122] on icon at bounding box center [885, 126] width 9 height 12
